Goal: Task Accomplishment & Management: Manage account settings

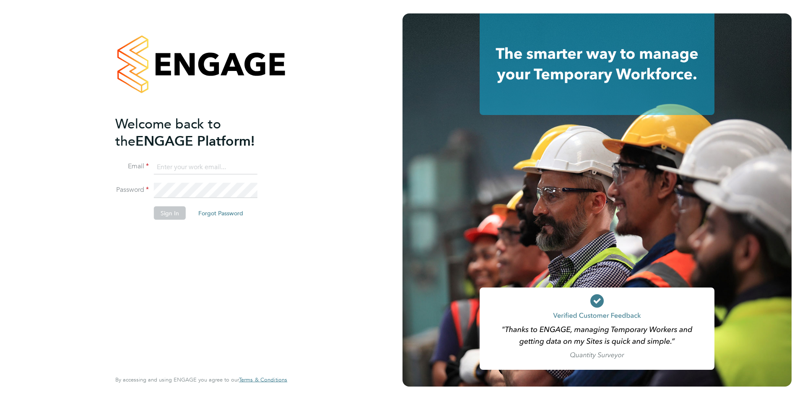
type input "Jessica@pcrnet.co.uk"
click at [170, 216] on button "Sign In" at bounding box center [170, 212] width 32 height 13
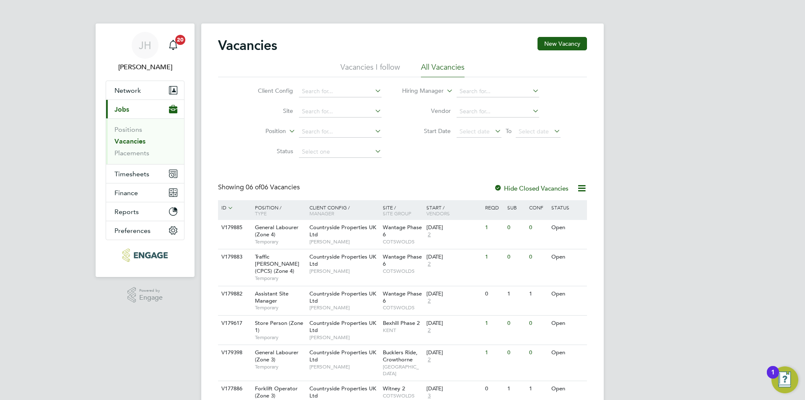
click at [582, 206] on div "Status" at bounding box center [567, 207] width 36 height 14
click at [509, 240] on div "V179885 General Labourer (Zone 4) Temporary Countryside Properties UK Ltd Bradl…" at bounding box center [402, 234] width 369 height 29
click at [510, 264] on div "0" at bounding box center [502, 257] width 22 height 16
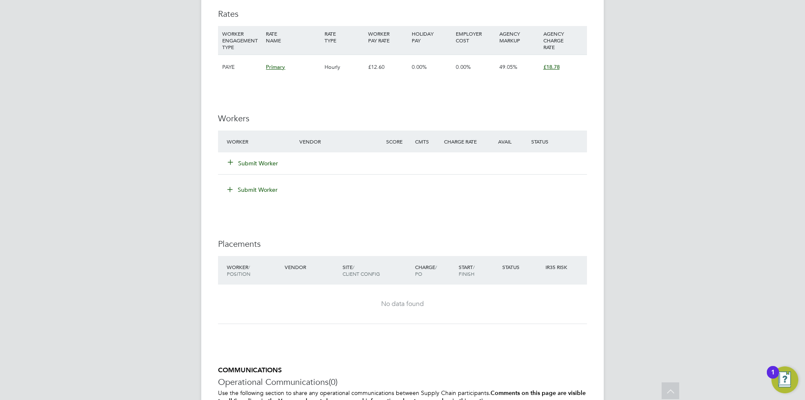
click at [245, 162] on button "Submit Worker" at bounding box center [253, 163] width 50 height 8
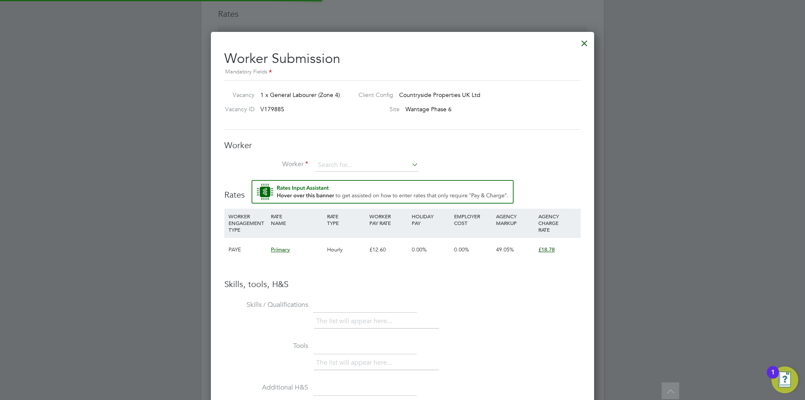
scroll to position [540, 384]
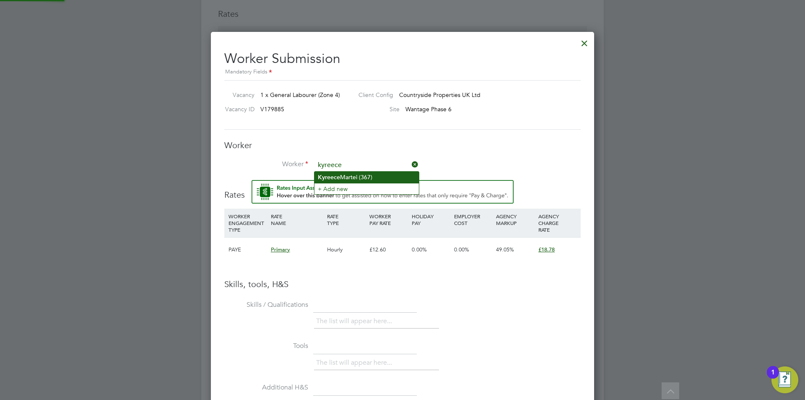
click at [353, 177] on li "Kyreece Martei (367)" at bounding box center [367, 177] width 104 height 11
type input "Kyreece Martei (367)"
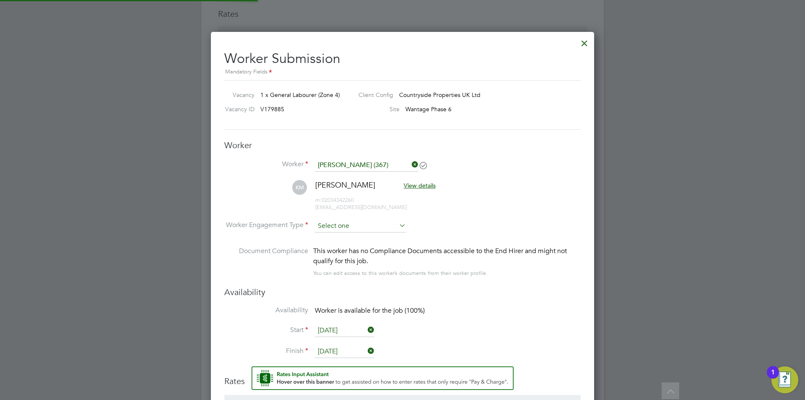
scroll to position [726, 384]
click at [352, 223] on input at bounding box center [360, 226] width 91 height 13
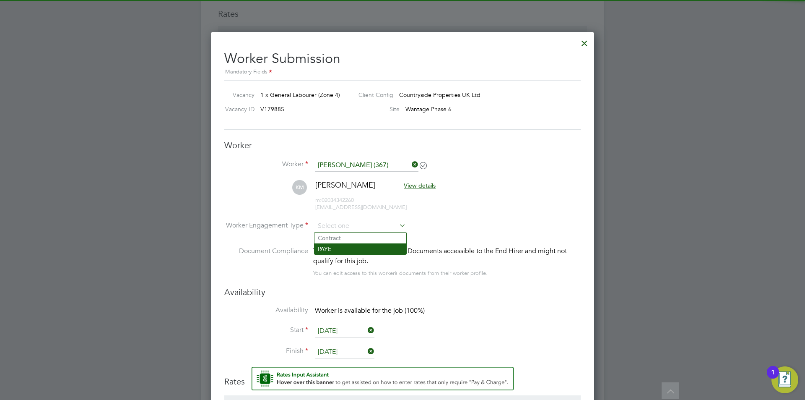
click at [351, 247] on li "PAYE" at bounding box center [361, 248] width 92 height 11
type input "PAYE"
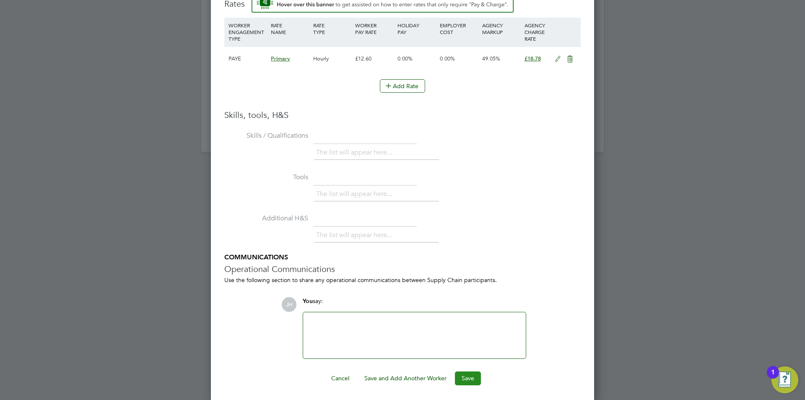
click at [474, 379] on button "Save" at bounding box center [468, 377] width 26 height 13
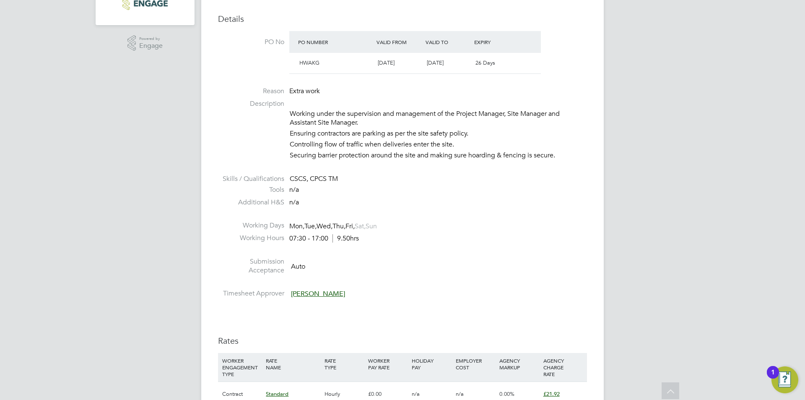
scroll to position [419, 0]
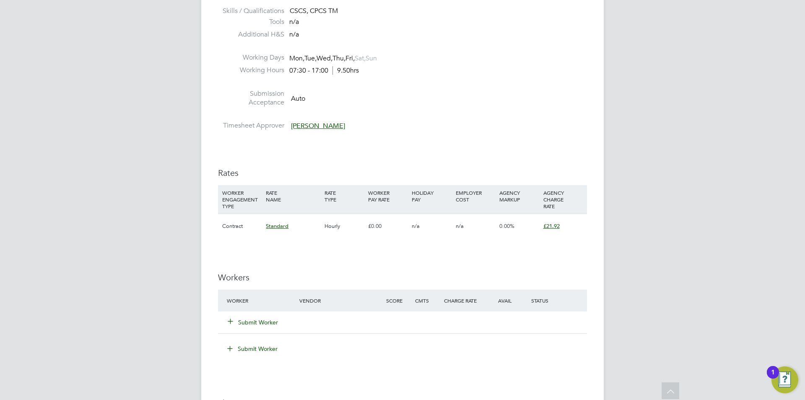
click at [264, 323] on button "Submit Worker" at bounding box center [253, 322] width 50 height 8
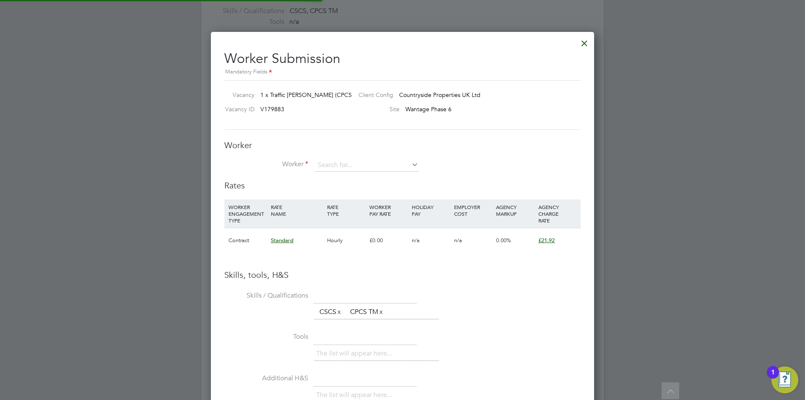
scroll to position [25, 57]
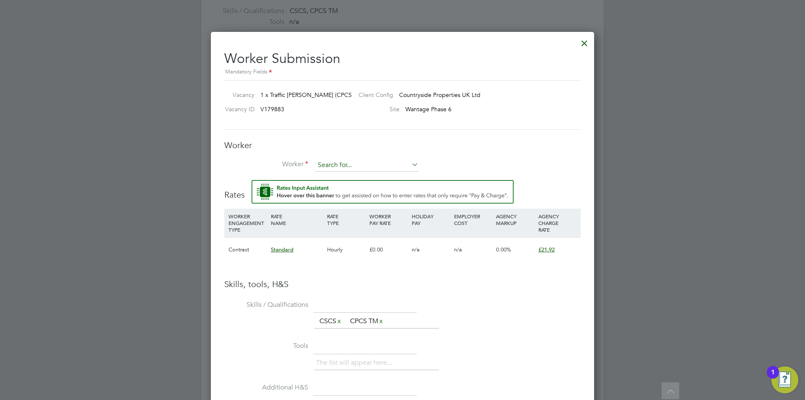
click at [372, 165] on input at bounding box center [367, 165] width 104 height 13
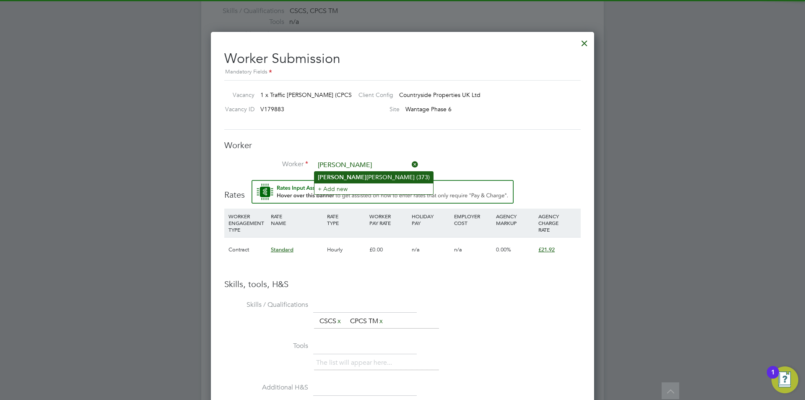
click at [373, 175] on li "Courtney Kelly (373)" at bounding box center [374, 177] width 119 height 11
type input "Courtney Kelly (373)"
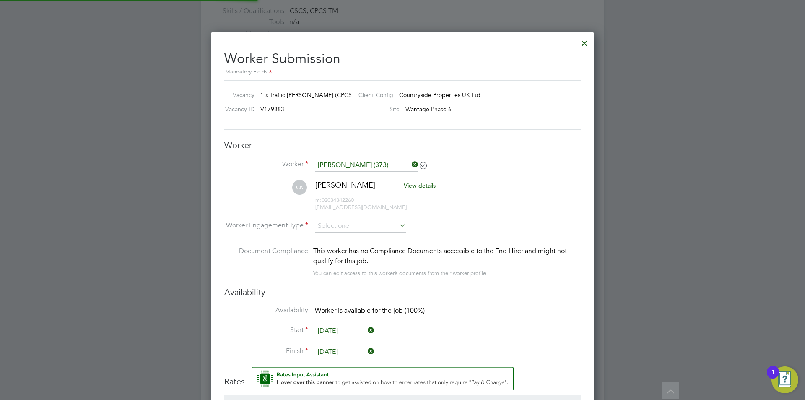
scroll to position [726, 384]
click at [361, 220] on input at bounding box center [360, 226] width 91 height 13
click at [356, 248] on li "PAYE" at bounding box center [361, 248] width 92 height 11
type input "PAYE"
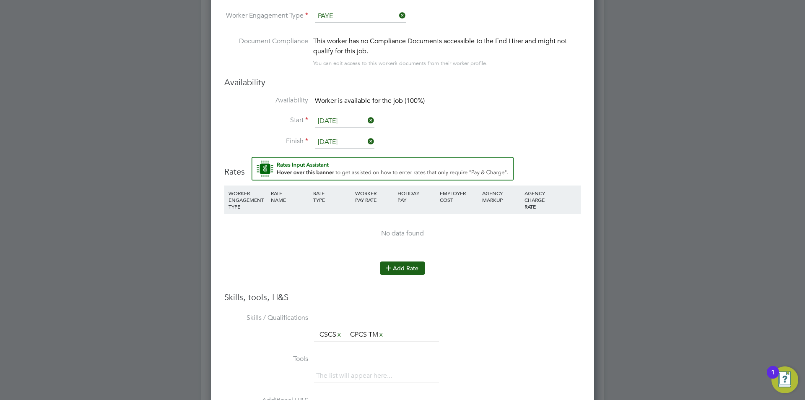
click at [415, 270] on button "Add Rate" at bounding box center [402, 267] width 45 height 13
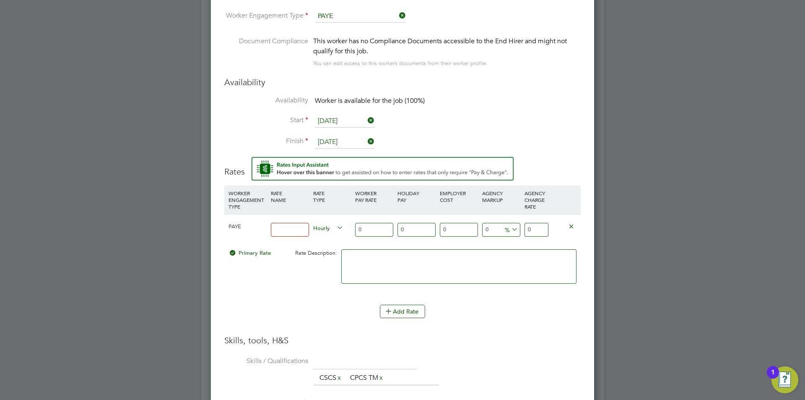
click at [298, 222] on div at bounding box center [290, 229] width 42 height 31
click at [282, 234] on input at bounding box center [290, 230] width 38 height 14
type input "Standard"
click at [539, 231] on input "0" at bounding box center [537, 230] width 24 height 14
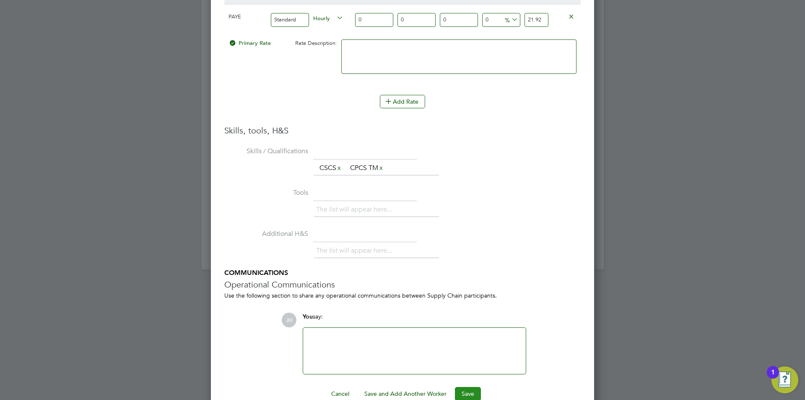
type input "21.92"
click at [473, 390] on button "Save" at bounding box center [468, 393] width 26 height 13
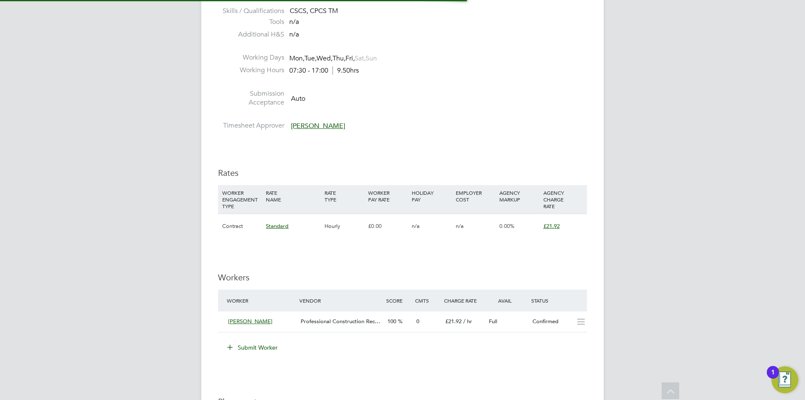
click at [635, 197] on div "JH Jess Hogan Notifications 20 Applications: Network Team Members Businesses Si…" at bounding box center [402, 144] width 805 height 1126
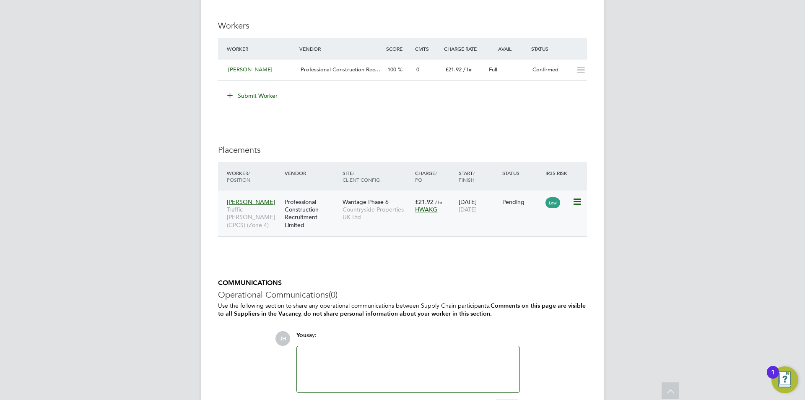
click at [573, 204] on icon at bounding box center [576, 202] width 8 height 10
click at [546, 250] on li "Start" at bounding box center [552, 253] width 60 height 12
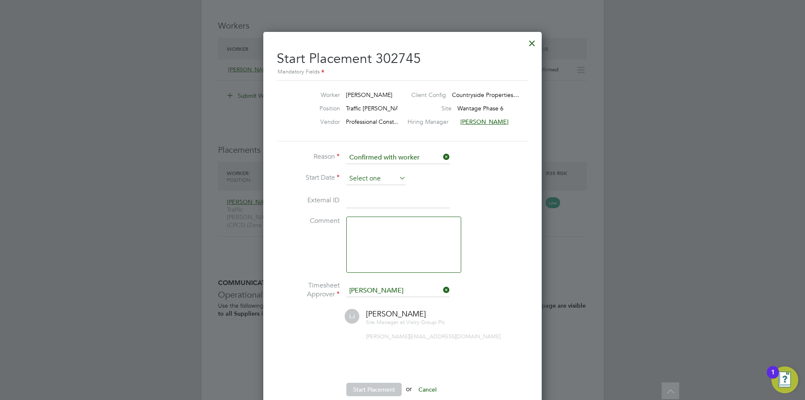
click at [387, 179] on input at bounding box center [376, 178] width 60 height 13
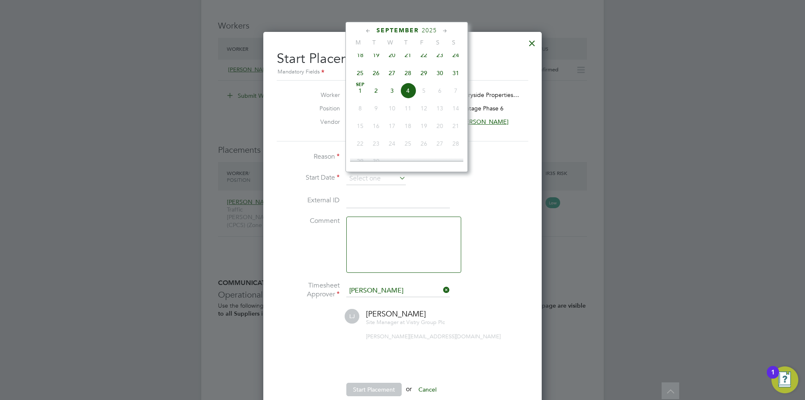
click at [391, 79] on span "27" at bounding box center [392, 73] width 16 height 16
type input "[DATE]"
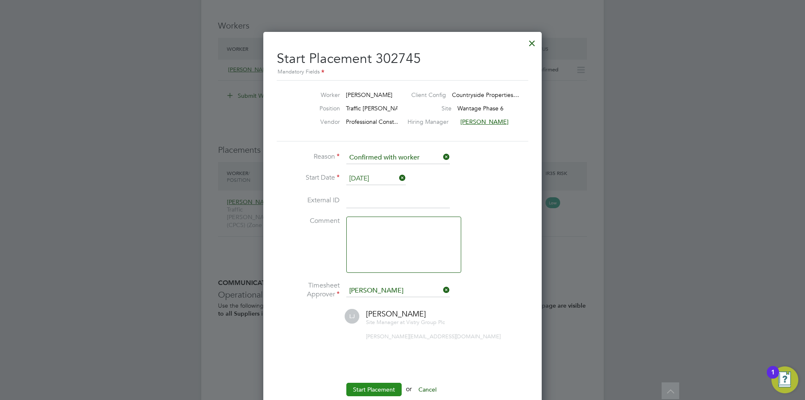
click at [370, 387] on button "Start Placement" at bounding box center [373, 388] width 55 height 13
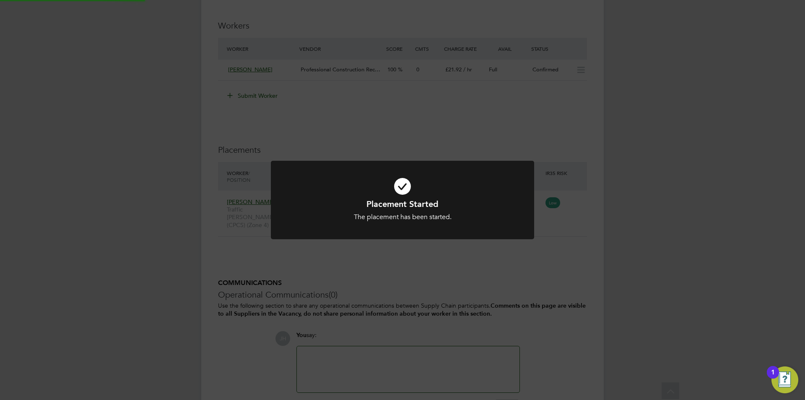
click at [627, 224] on div "Placement Started The placement has been started. Cancel Okay" at bounding box center [402, 200] width 805 height 400
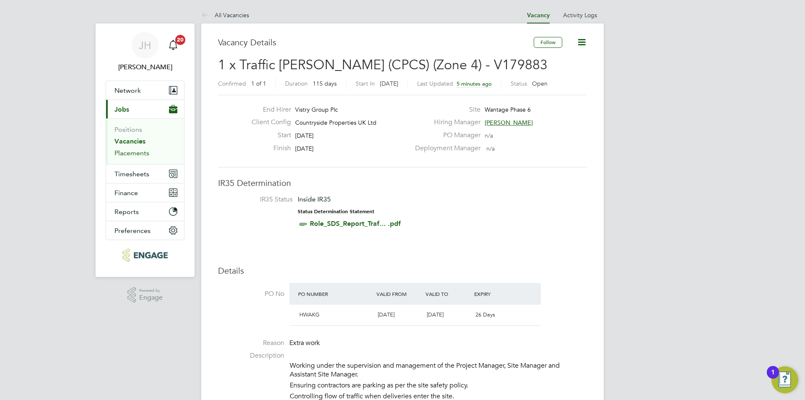
click at [138, 153] on link "Placements" at bounding box center [131, 153] width 35 height 8
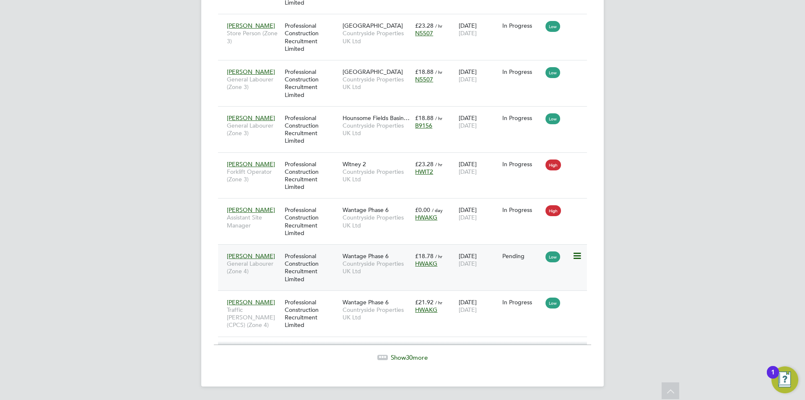
click at [575, 256] on icon at bounding box center [576, 256] width 8 height 10
click at [549, 305] on li "Start" at bounding box center [552, 308] width 60 height 12
type input "[PERSON_NAME]"
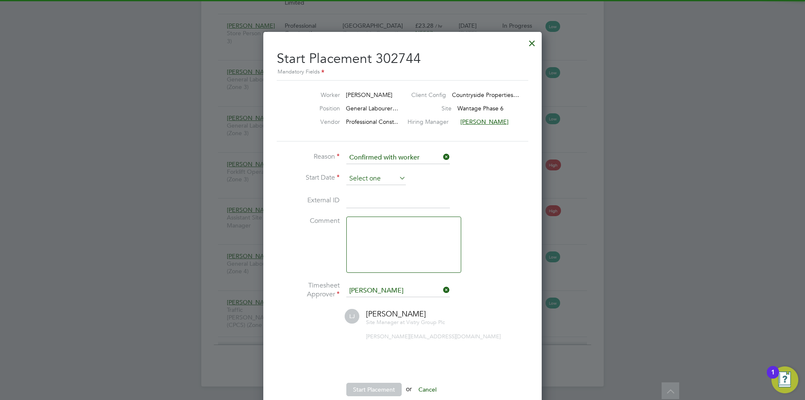
click at [380, 182] on input at bounding box center [376, 178] width 60 height 13
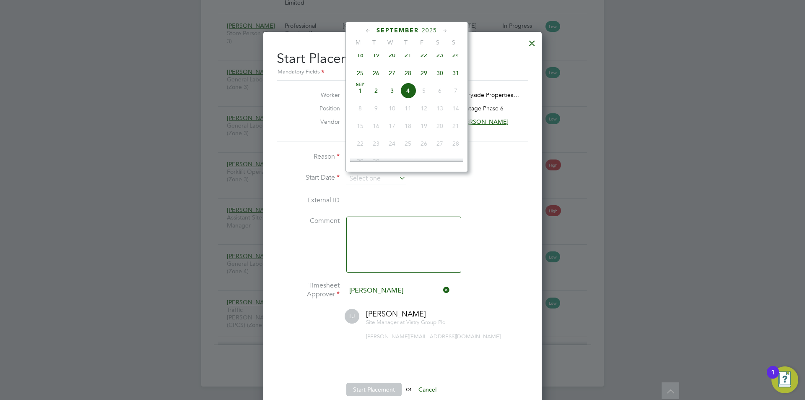
click at [360, 99] on span "Sep 1" at bounding box center [360, 91] width 16 height 16
type input "01 Sep 2025"
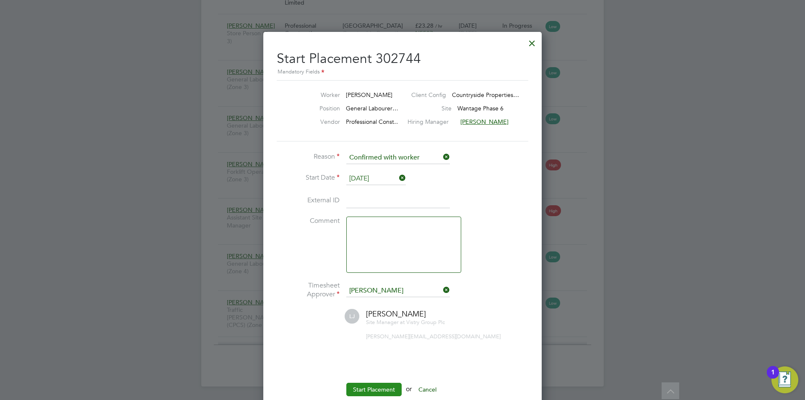
click at [372, 390] on button "Start Placement" at bounding box center [373, 388] width 55 height 13
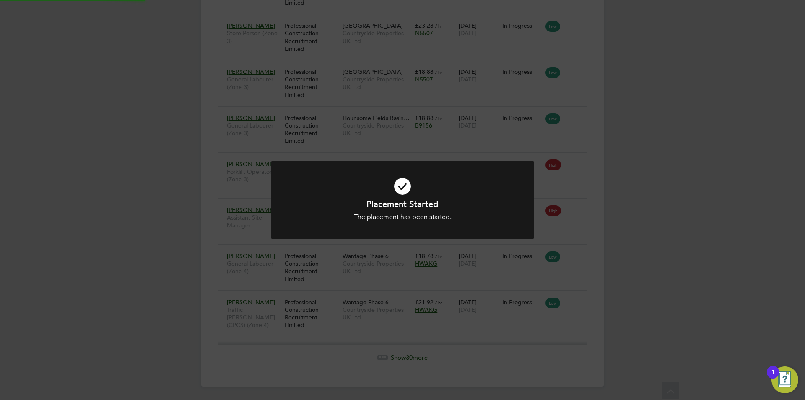
click at [651, 273] on div "Placement Started The placement has been started. Cancel Okay" at bounding box center [402, 200] width 805 height 400
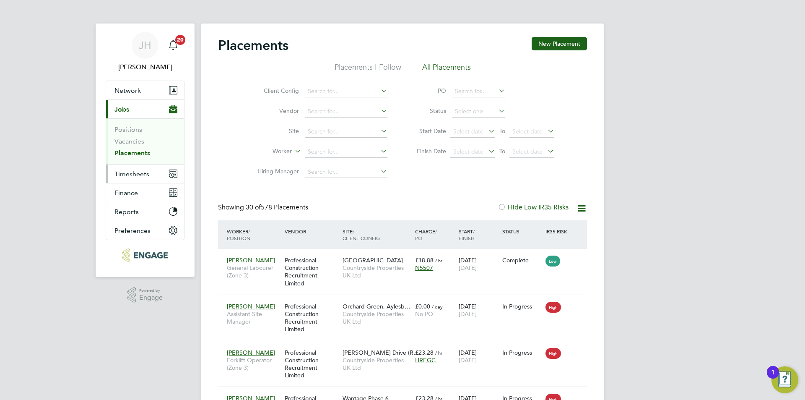
click at [143, 169] on button "Timesheets" at bounding box center [145, 173] width 78 height 18
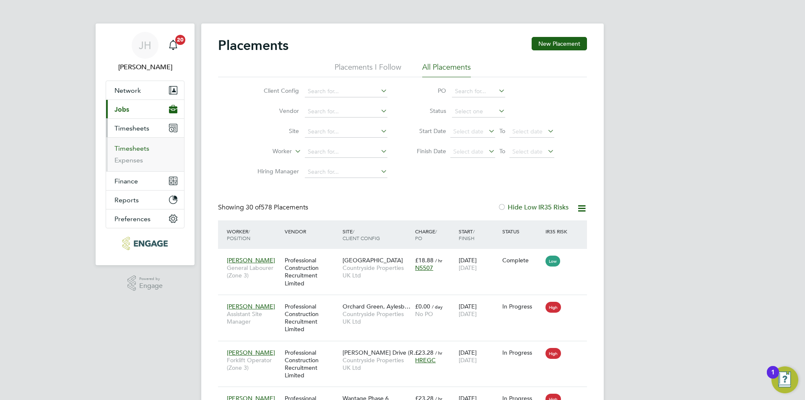
click at [133, 146] on link "Timesheets" at bounding box center [131, 148] width 35 height 8
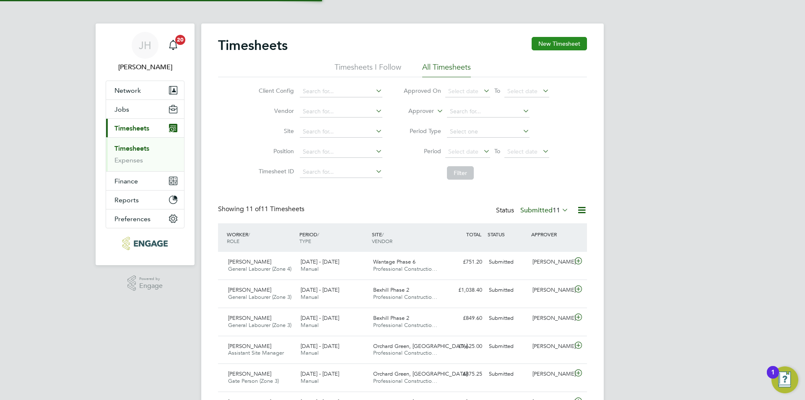
click at [566, 43] on button "New Timesheet" at bounding box center [559, 43] width 55 height 13
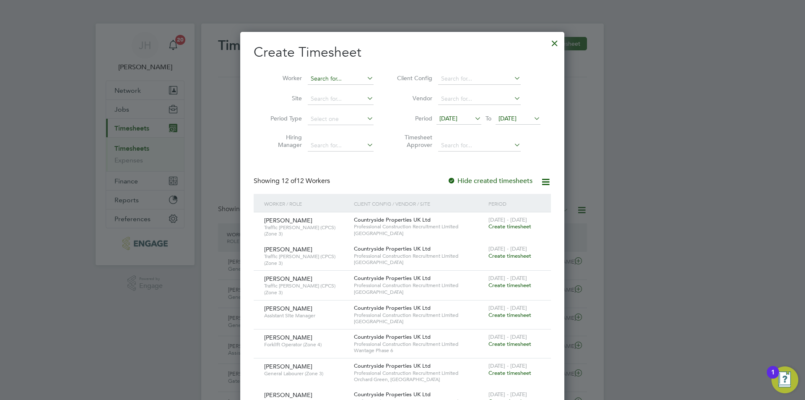
click at [323, 73] on input at bounding box center [341, 79] width 66 height 12
click at [341, 86] on li "Courtney Kelly" at bounding box center [359, 89] width 104 height 11
type input "[PERSON_NAME]"
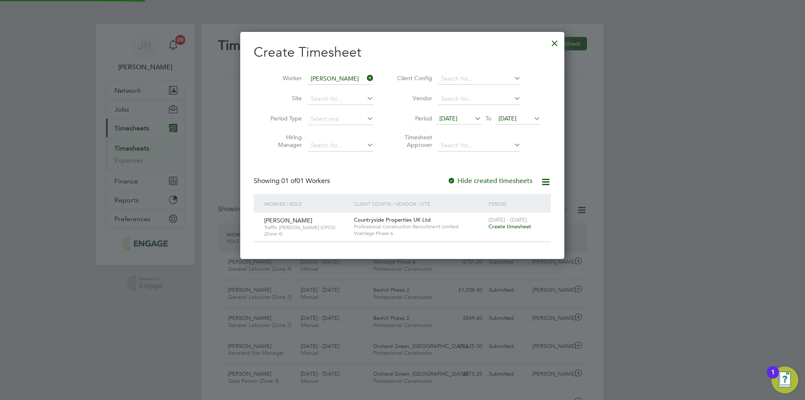
click at [508, 226] on span "Create timesheet" at bounding box center [510, 226] width 43 height 7
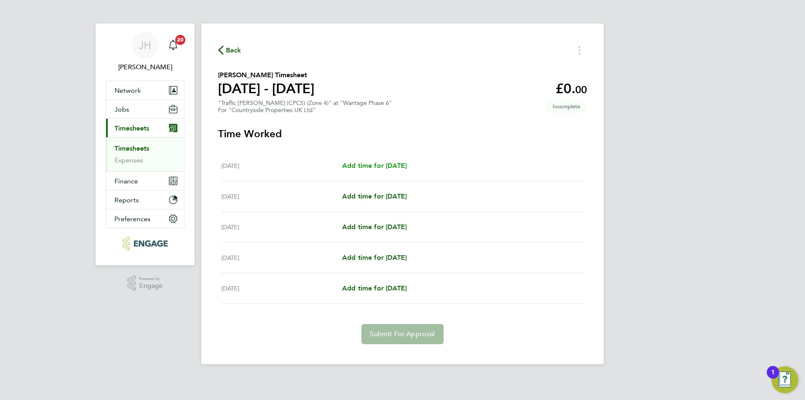
click at [401, 169] on span "Add time for Wed 27 Aug" at bounding box center [374, 165] width 65 height 8
select select "30"
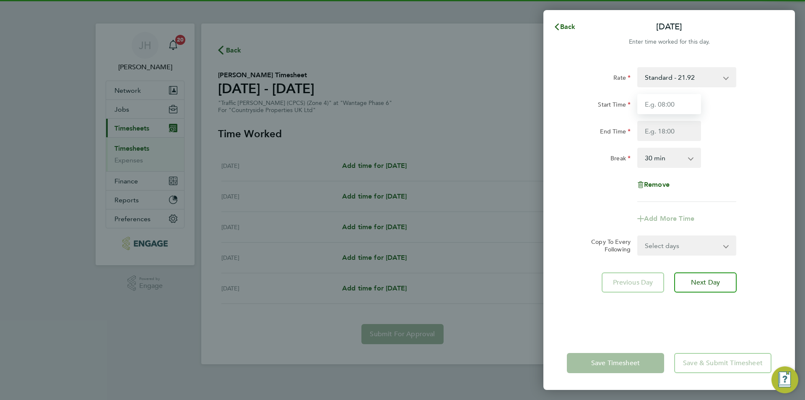
click at [656, 110] on input "Start Time" at bounding box center [669, 104] width 64 height 20
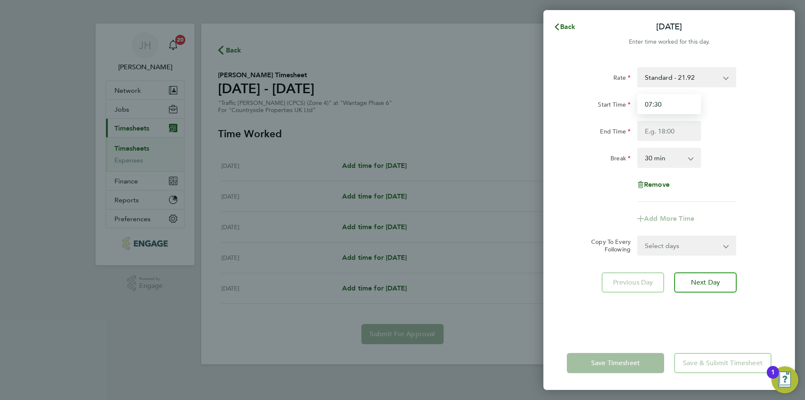
type input "07:30"
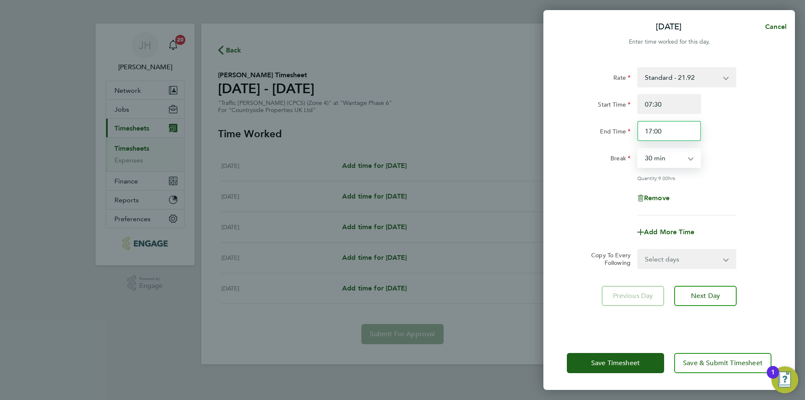
click at [667, 127] on input "17:00" at bounding box center [669, 131] width 64 height 20
drag, startPoint x: 671, startPoint y: 127, endPoint x: 635, endPoint y: 127, distance: 36.1
click at [635, 127] on div "17:00" at bounding box center [669, 131] width 70 height 20
type input "18:00"
click at [684, 262] on select "Select days Day Weekday (Mon-Fri) Weekend (Sat-Sun) Thursday Friday Saturday Su…" at bounding box center [682, 259] width 88 height 18
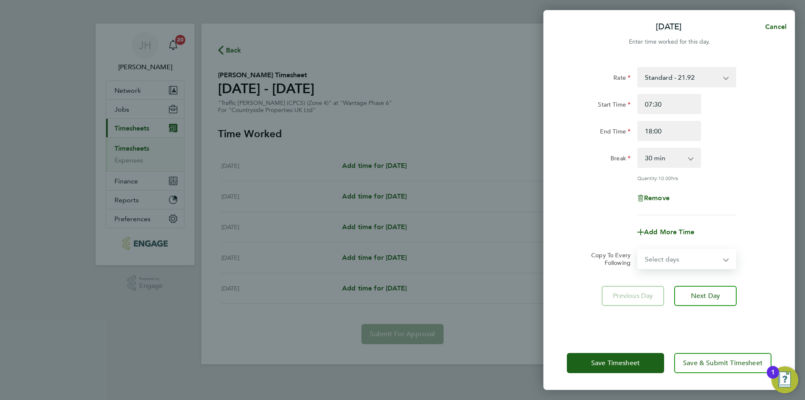
select select "THU"
click at [638, 250] on select "Select days Day Weekday (Mon-Fri) Weekend (Sat-Sun) Thursday Friday Saturday Su…" at bounding box center [682, 259] width 88 height 18
select select "2025-08-31"
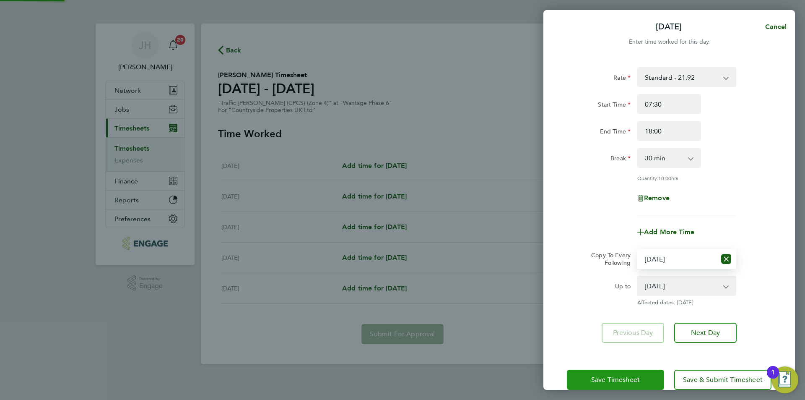
click at [635, 375] on span "Save Timesheet" at bounding box center [615, 379] width 49 height 8
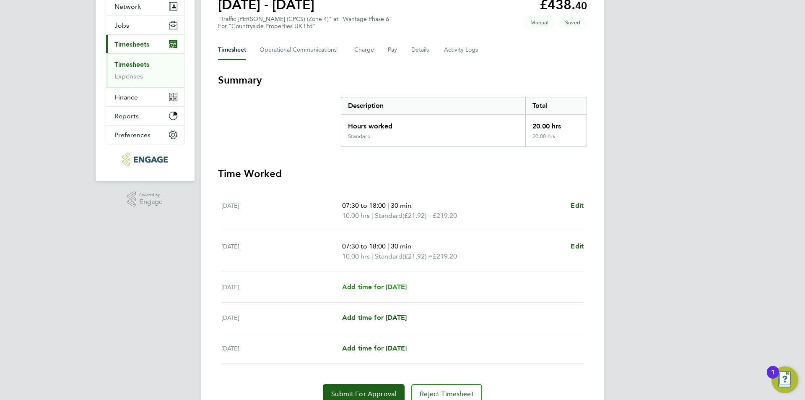
click at [377, 286] on span "Add time for Fri 29 Aug" at bounding box center [374, 287] width 65 height 8
select select "30"
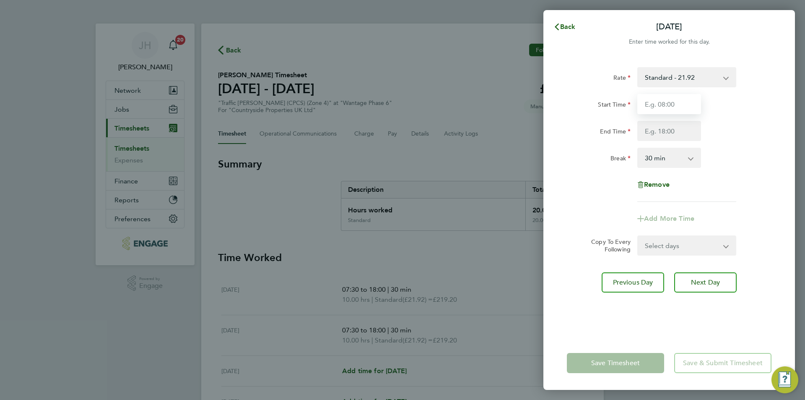
click at [682, 108] on input "Start Time" at bounding box center [669, 104] width 64 height 20
type input "07:30"
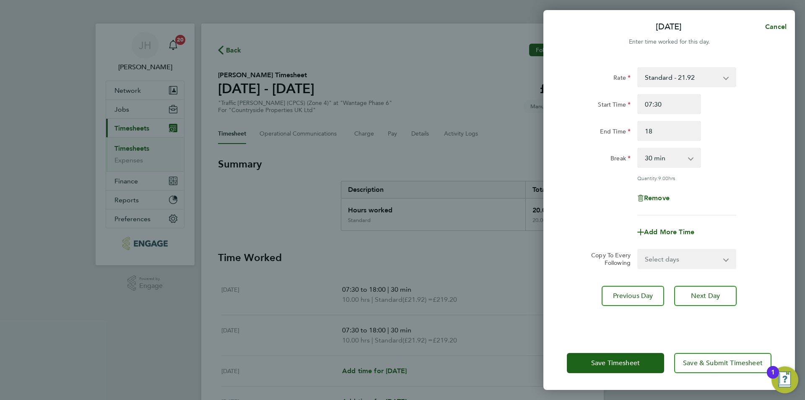
type input "18:00"
click at [623, 372] on button "Save Timesheet" at bounding box center [615, 363] width 97 height 20
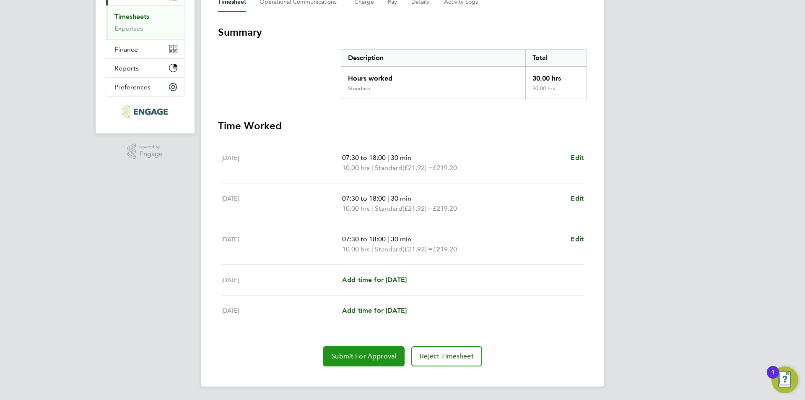
click at [376, 351] on button "Submit For Approval" at bounding box center [364, 356] width 82 height 20
click at [632, 174] on div "JH Jess Hogan Notifications 20 Applications: Network Team Members Businesses Si…" at bounding box center [402, 133] width 805 height 531
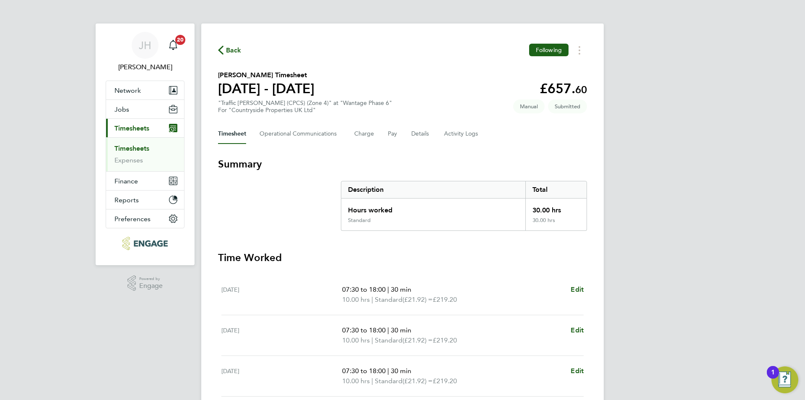
click at [237, 53] on span "Back" at bounding box center [234, 50] width 16 height 10
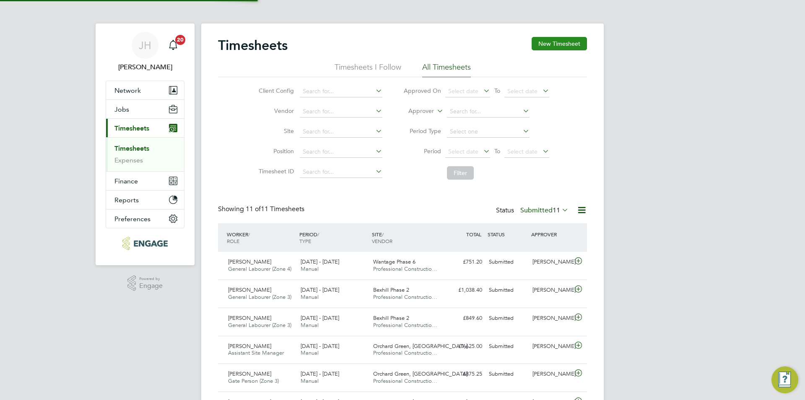
click at [558, 41] on button "New Timesheet" at bounding box center [559, 43] width 55 height 13
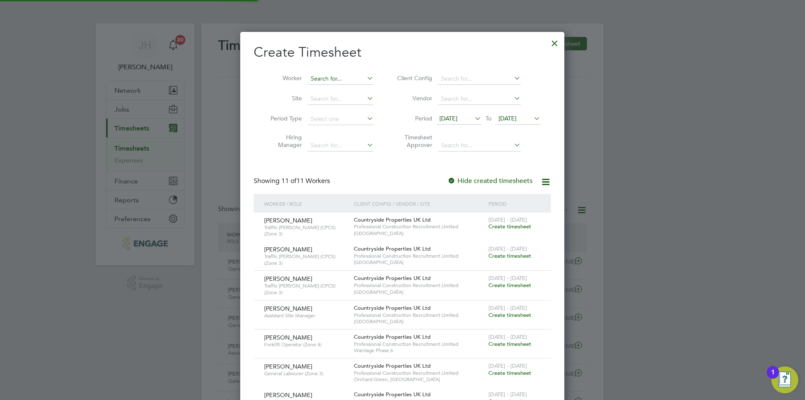
click at [328, 78] on input at bounding box center [341, 79] width 66 height 12
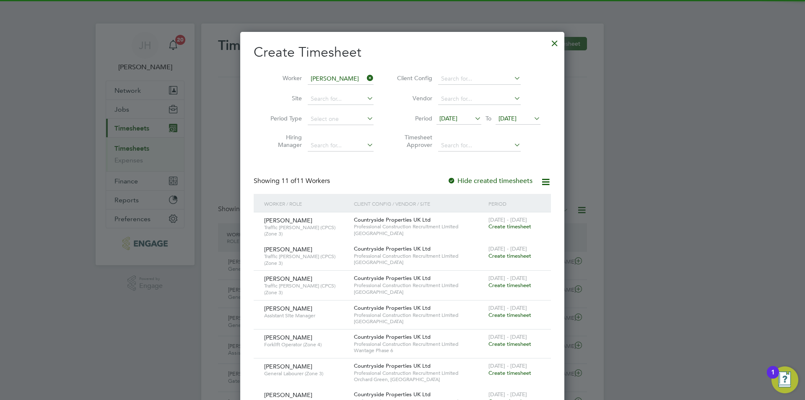
click at [345, 86] on li "Sandra Ives" at bounding box center [340, 89] width 67 height 11
type input "Sandra Ives"
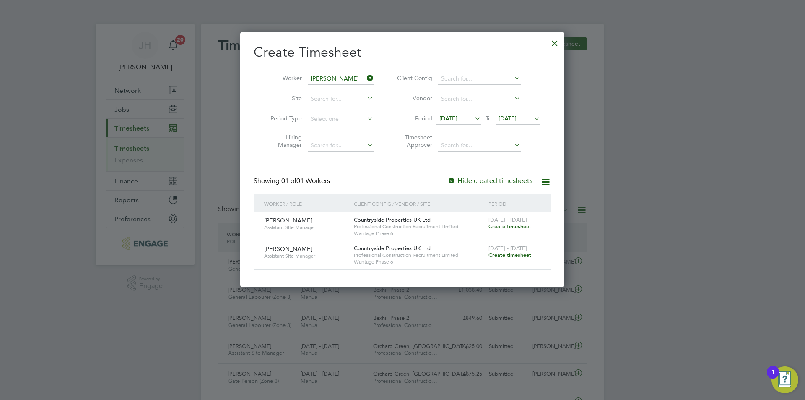
click at [553, 49] on div at bounding box center [554, 41] width 15 height 15
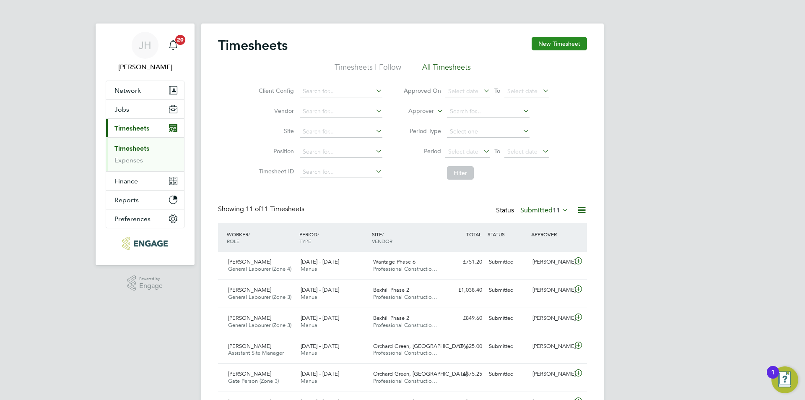
click at [554, 48] on button "New Timesheet" at bounding box center [559, 43] width 55 height 13
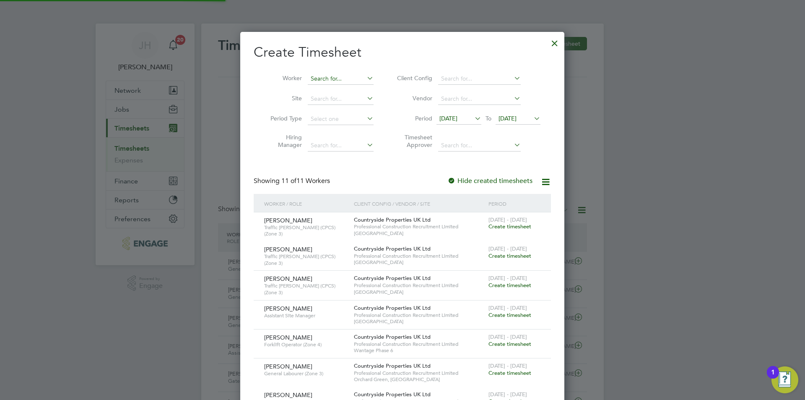
click at [331, 79] on input at bounding box center [341, 79] width 66 height 12
click at [339, 86] on li "Sandra Ives" at bounding box center [340, 89] width 67 height 11
type input "Sandra Ives"
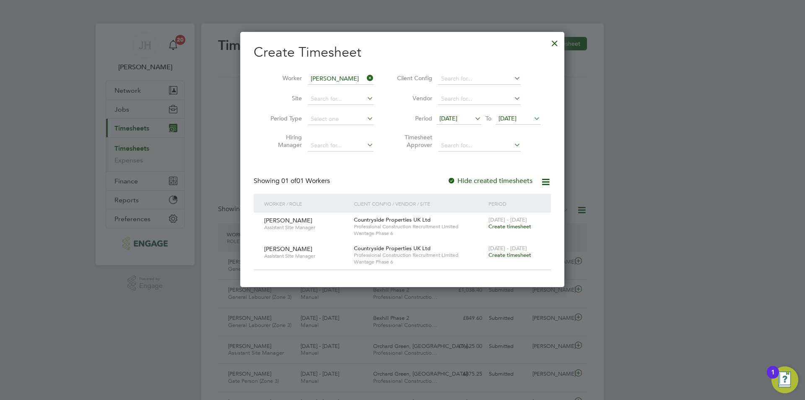
click at [515, 253] on span "Create timesheet" at bounding box center [510, 254] width 43 height 7
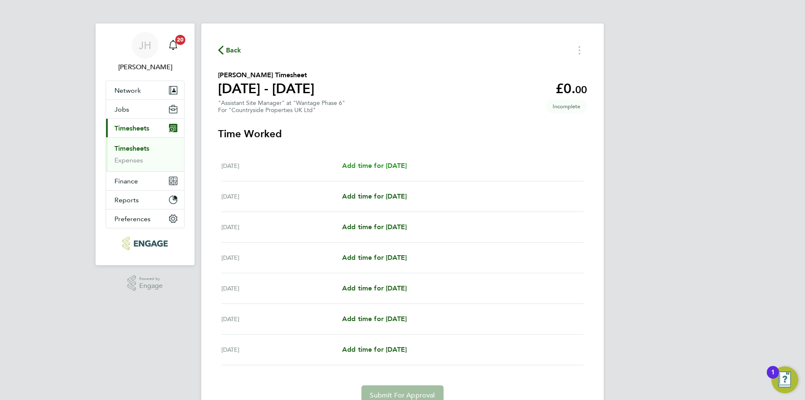
click at [407, 167] on span "Add time for Mon 25 Aug" at bounding box center [374, 165] width 65 height 8
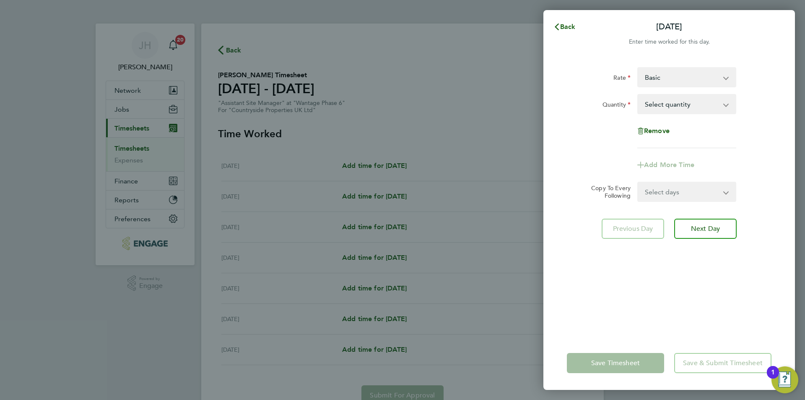
click at [681, 77] on select "Basic ASM - 351.00" at bounding box center [681, 77] width 87 height 18
click at [673, 77] on select "Basic ASM - 351.00" at bounding box center [681, 77] width 87 height 18
select select "30"
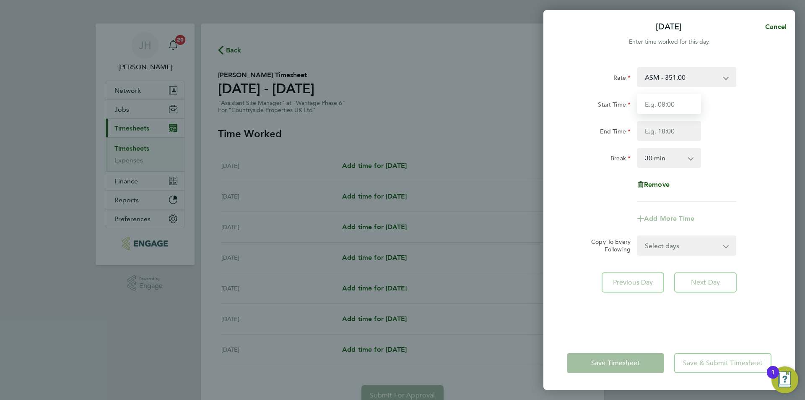
drag, startPoint x: 677, startPoint y: 109, endPoint x: 671, endPoint y: 106, distance: 6.9
click at [677, 109] on input "Start Time" at bounding box center [669, 104] width 64 height 20
type input "07:30"
type input "09:00"
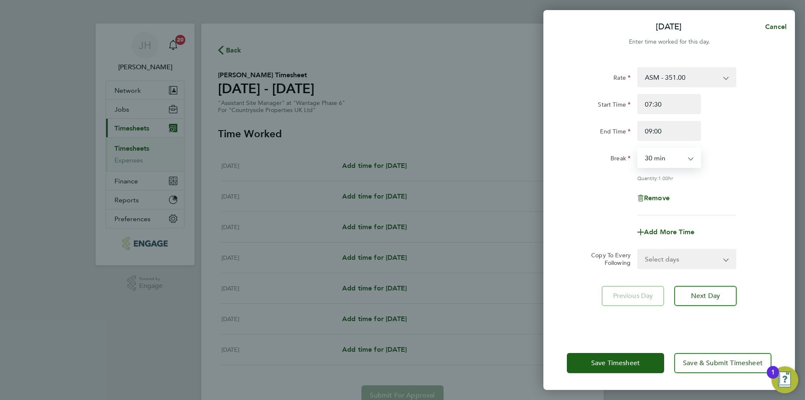
click at [661, 250] on form "Rate ASM - 351.00 Basic Start Time 07:30 End Time 09:00 Break 0 min 15 min 30 m…" at bounding box center [669, 168] width 205 height 202
click at [661, 250] on select "Select days Day Weekday (Mon-Fri) Weekend (Sat-Sun) Tuesday Wednesday Thursday …" at bounding box center [682, 259] width 88 height 18
click at [595, 190] on div "Remove" at bounding box center [669, 198] width 211 height 20
click at [782, 22] on button "Cancel" at bounding box center [773, 26] width 43 height 17
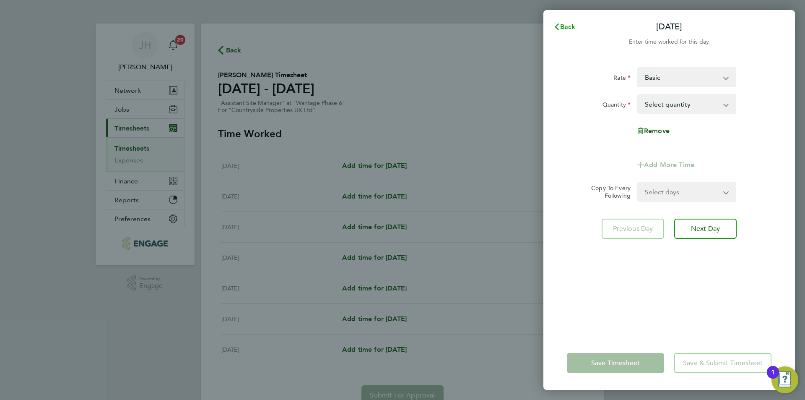
click at [564, 26] on span "Back" at bounding box center [568, 27] width 16 height 8
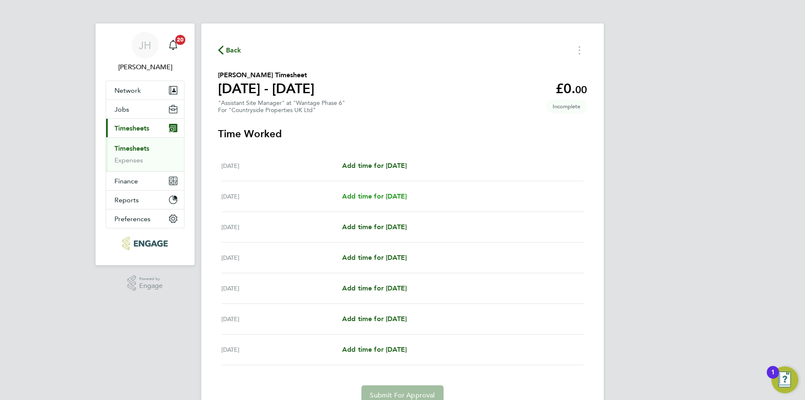
click at [378, 192] on span "Add time for Tue 26 Aug" at bounding box center [374, 196] width 65 height 8
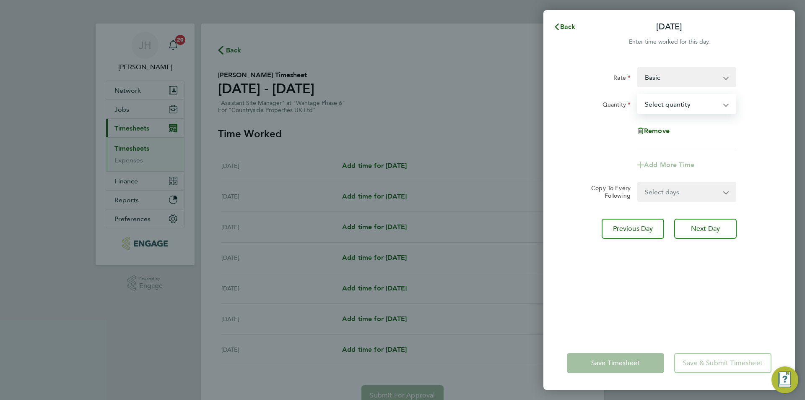
click at [689, 107] on select "Select quantity 0.5 1" at bounding box center [681, 104] width 87 height 18
click at [676, 82] on select "Basic ASM - 351.00" at bounding box center [681, 77] width 87 height 18
click at [681, 84] on select "Basic ASM - 351.00" at bounding box center [681, 77] width 87 height 18
click at [681, 78] on select "Basic ASM - 351.00" at bounding box center [681, 77] width 87 height 18
select select "30"
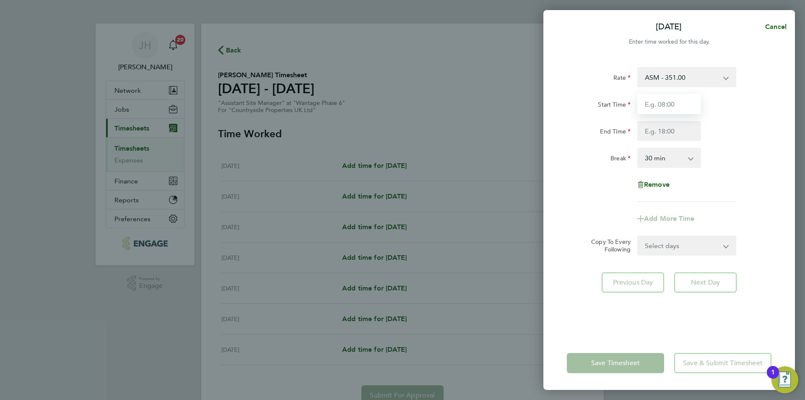
click at [676, 107] on input "Start Time" at bounding box center [669, 104] width 64 height 20
type input "07:30"
type input "09:00"
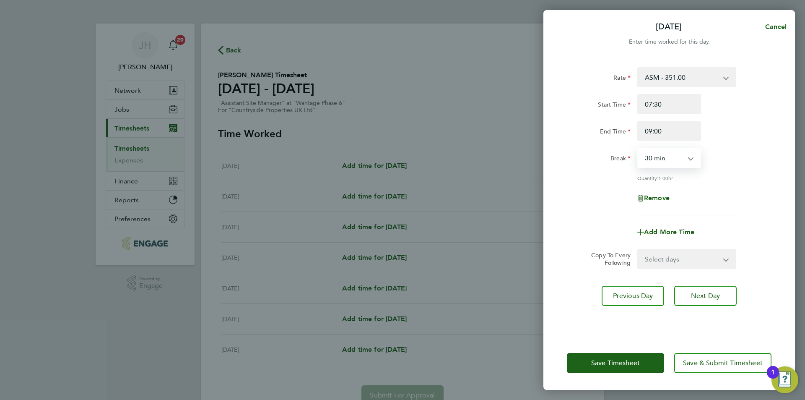
click at [686, 265] on select "Select days Day Weekday (Mon-Fri) Weekend (Sat-Sun) Wednesday Thursday Friday S…" at bounding box center [682, 259] width 88 height 18
select select "WED"
click at [638, 250] on select "Select days Day Weekday (Mon-Fri) Weekend (Sat-Sun) Wednesday Thursday Friday S…" at bounding box center [682, 259] width 88 height 18
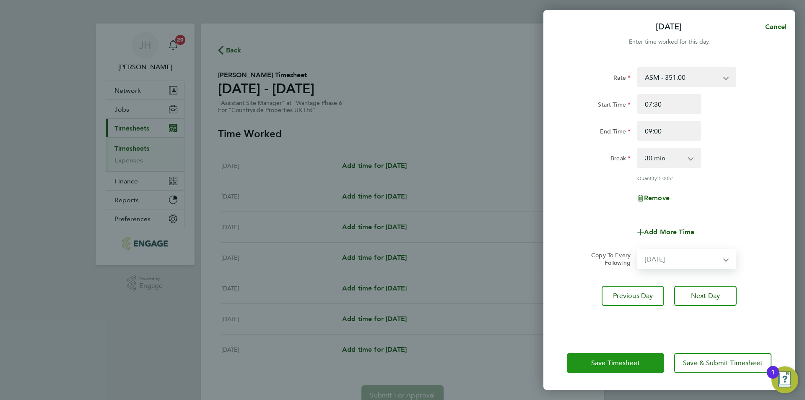
select select "2025-08-31"
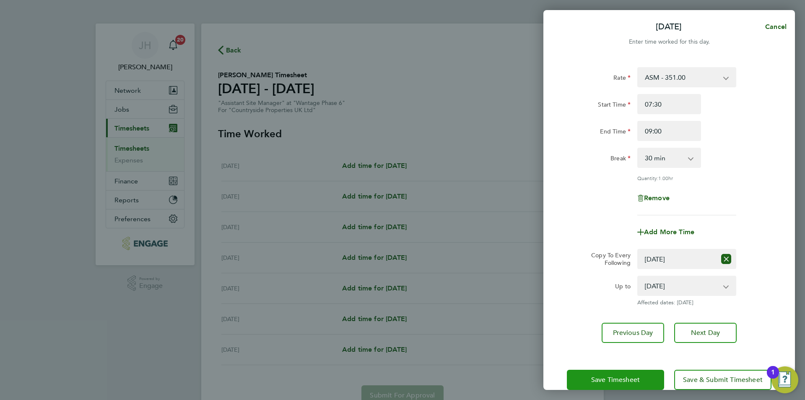
click at [620, 380] on span "Save Timesheet" at bounding box center [615, 379] width 49 height 8
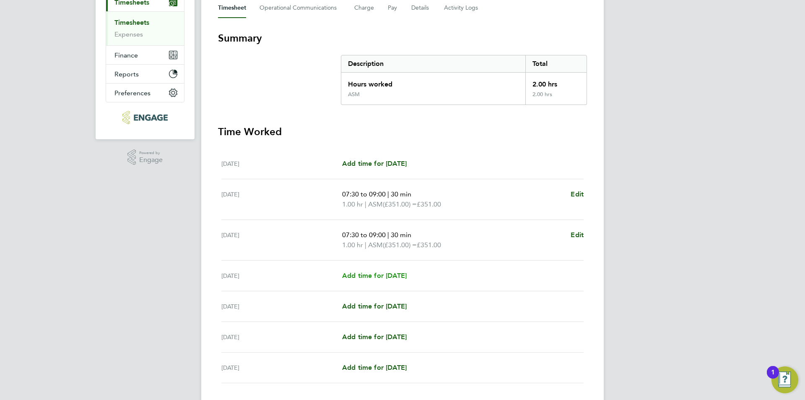
click at [371, 275] on span "Add time for Thu 28 Aug" at bounding box center [374, 275] width 65 height 8
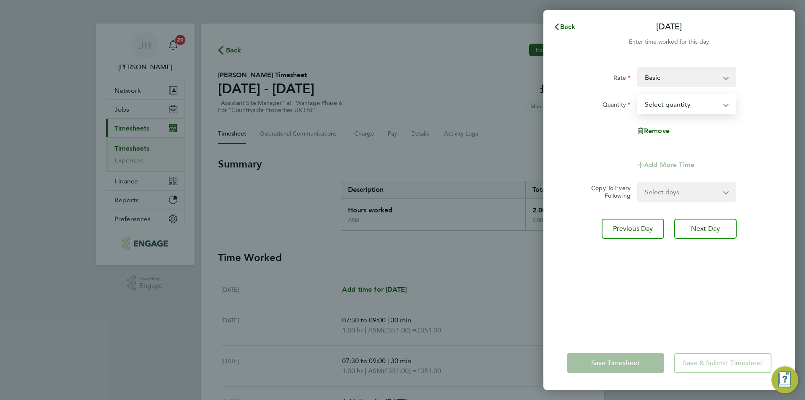
click at [666, 106] on select "Select quantity 0.5 1" at bounding box center [681, 104] width 87 height 18
click at [673, 80] on select "Basic ASM - 351.00" at bounding box center [681, 77] width 87 height 18
select select "30"
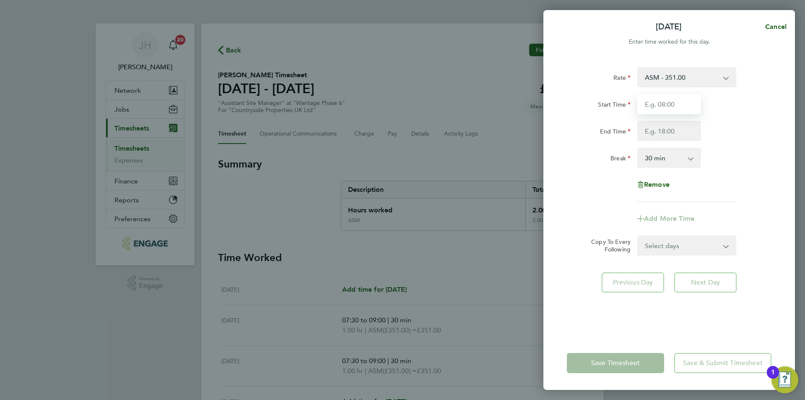
click at [673, 111] on input "Start Time" at bounding box center [669, 104] width 64 height 20
type input "07:30"
type input "09:00"
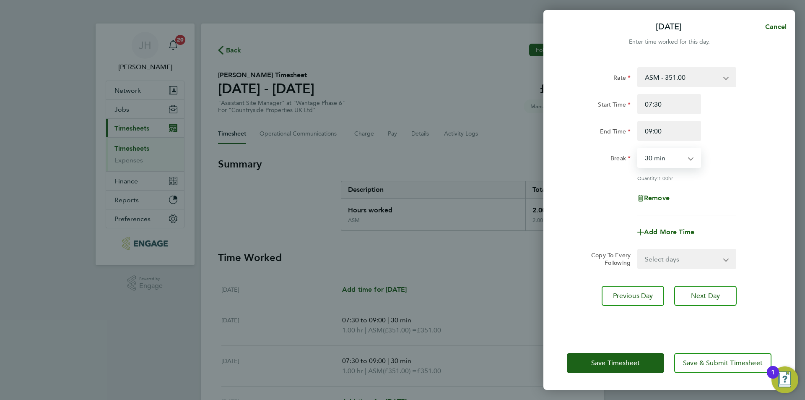
click at [671, 261] on select "Select days Day Weekend (Sat-Sun) Friday Saturday Sunday" at bounding box center [682, 259] width 88 height 18
select select "FRI"
click at [638, 250] on select "Select days Day Weekend (Sat-Sun) Friday Saturday Sunday" at bounding box center [682, 259] width 88 height 18
select select "2025-08-31"
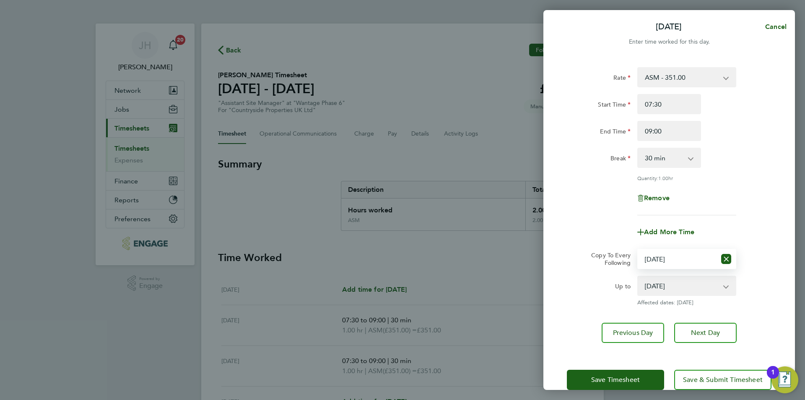
click at [630, 368] on div "Save Timesheet Save & Submit Timesheet" at bounding box center [669, 380] width 252 height 54
click at [628, 373] on button "Save Timesheet" at bounding box center [615, 379] width 97 height 20
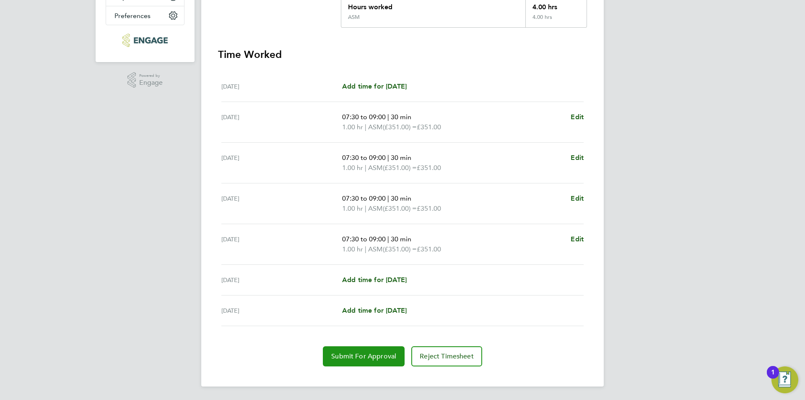
click at [361, 357] on span "Submit For Approval" at bounding box center [363, 356] width 65 height 8
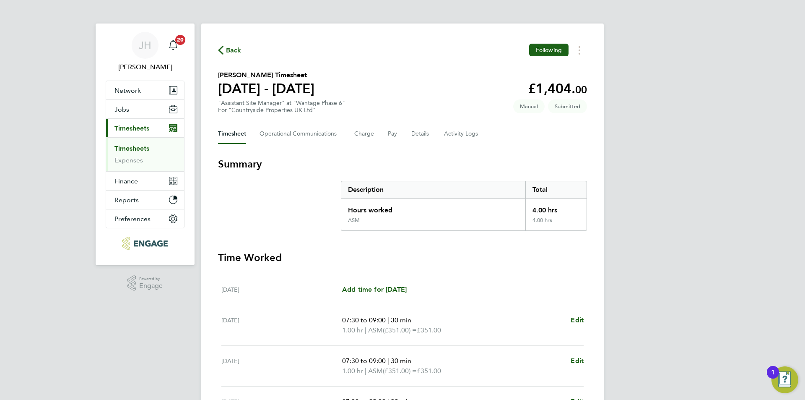
click at [229, 51] on span "Back" at bounding box center [234, 50] width 16 height 10
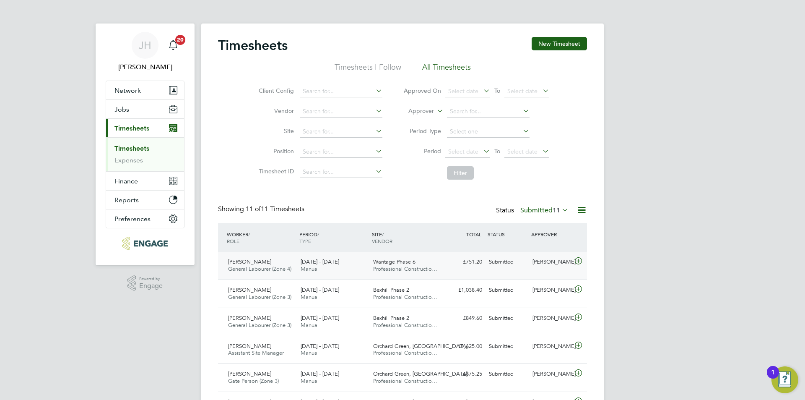
click at [549, 266] on div "[PERSON_NAME]" at bounding box center [551, 262] width 44 height 14
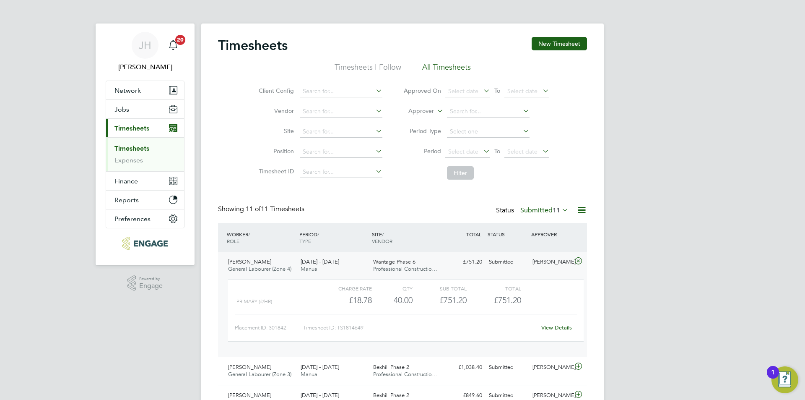
click at [549, 265] on div "[PERSON_NAME]" at bounding box center [551, 262] width 44 height 14
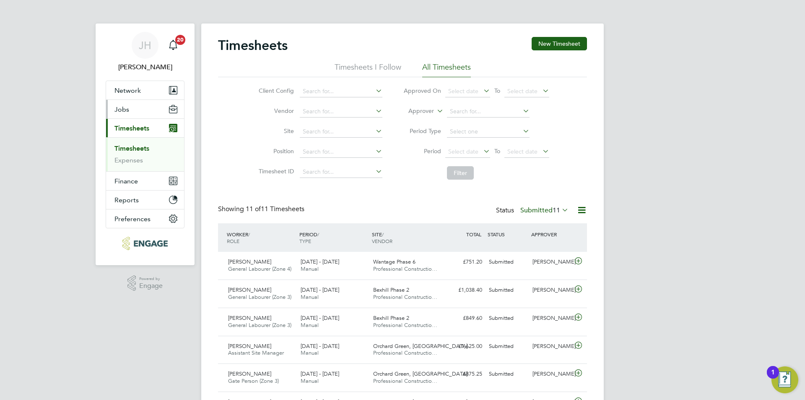
click at [148, 112] on button "Jobs" at bounding box center [145, 109] width 78 height 18
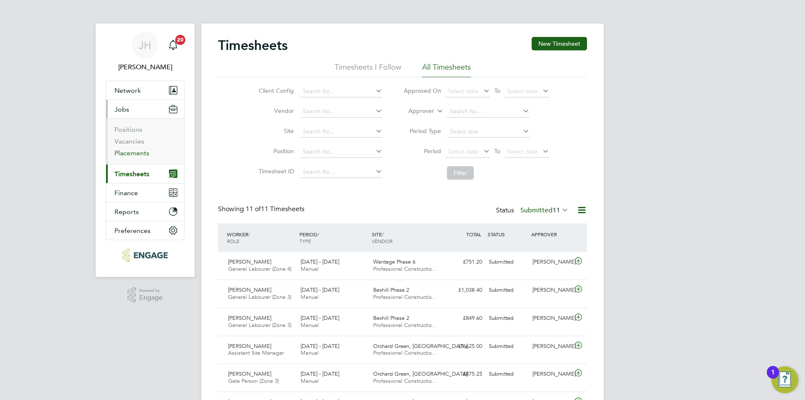
click at [138, 151] on link "Placements" at bounding box center [131, 153] width 35 height 8
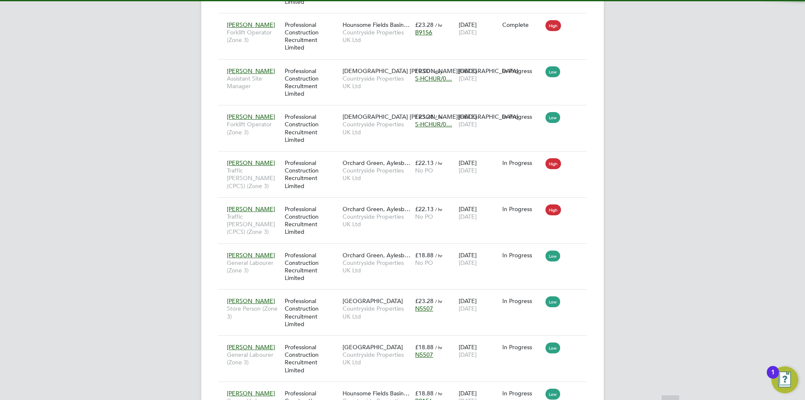
scroll to position [4, 4]
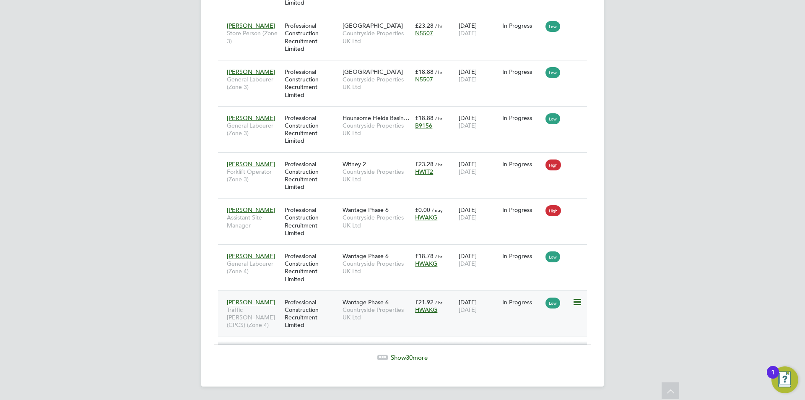
click at [509, 314] on div "Courtney Kelly Traffic Marshall (CPCS) (Zone 4) Professional Construction Recru…" at bounding box center [402, 313] width 369 height 46
click at [474, 311] on span "[DATE]" at bounding box center [468, 310] width 18 height 8
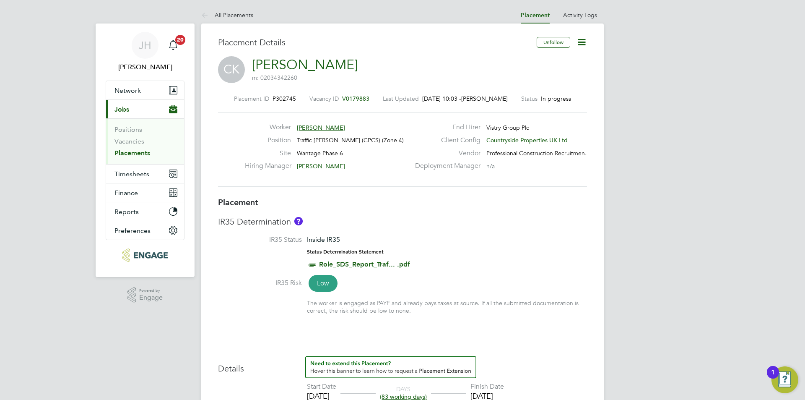
click at [526, 266] on li "IR35 Status Inside IR35 Status Determination Statement Role_SDS_Report_Traf... …" at bounding box center [402, 256] width 369 height 43
